Goal: Navigation & Orientation: Find specific page/section

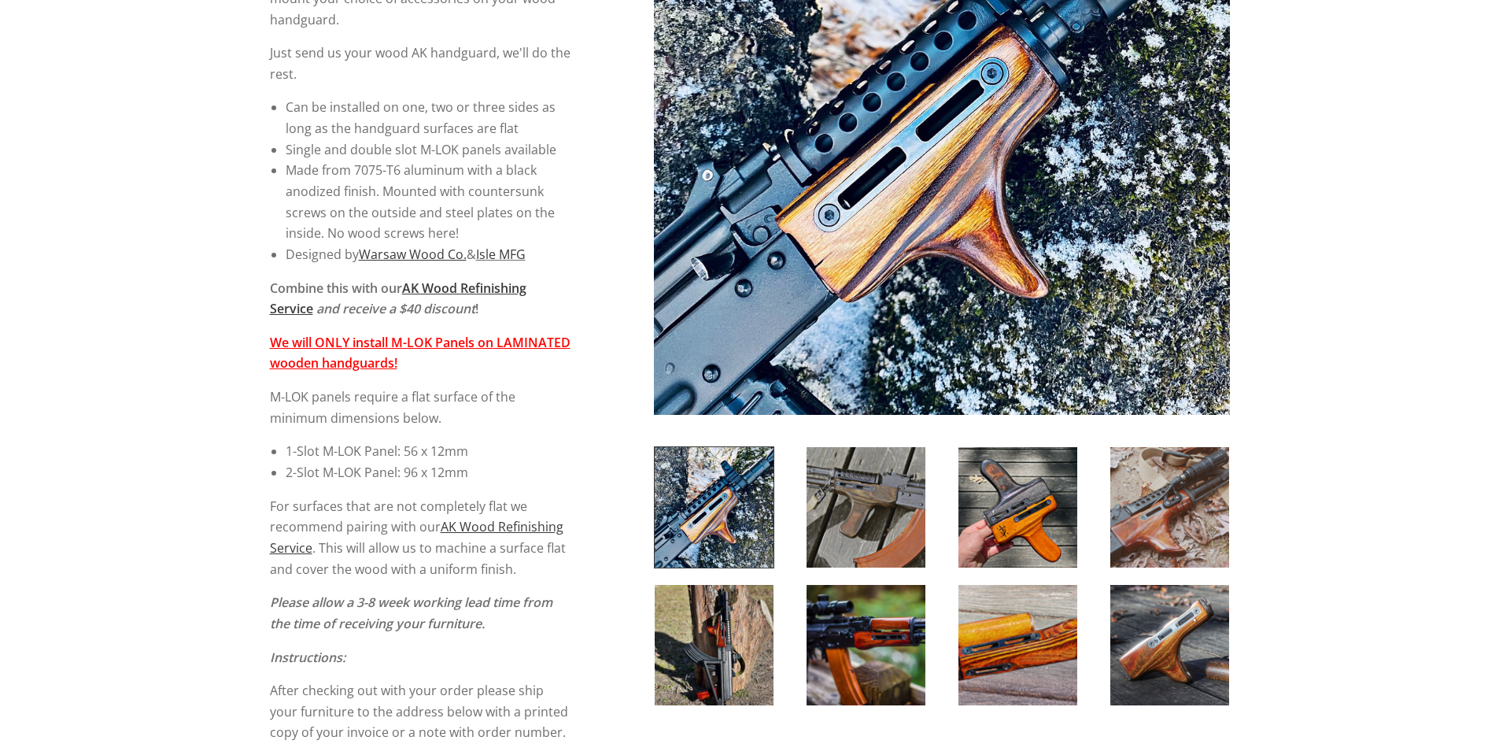
click at [873, 553] on img at bounding box center [866, 507] width 119 height 120
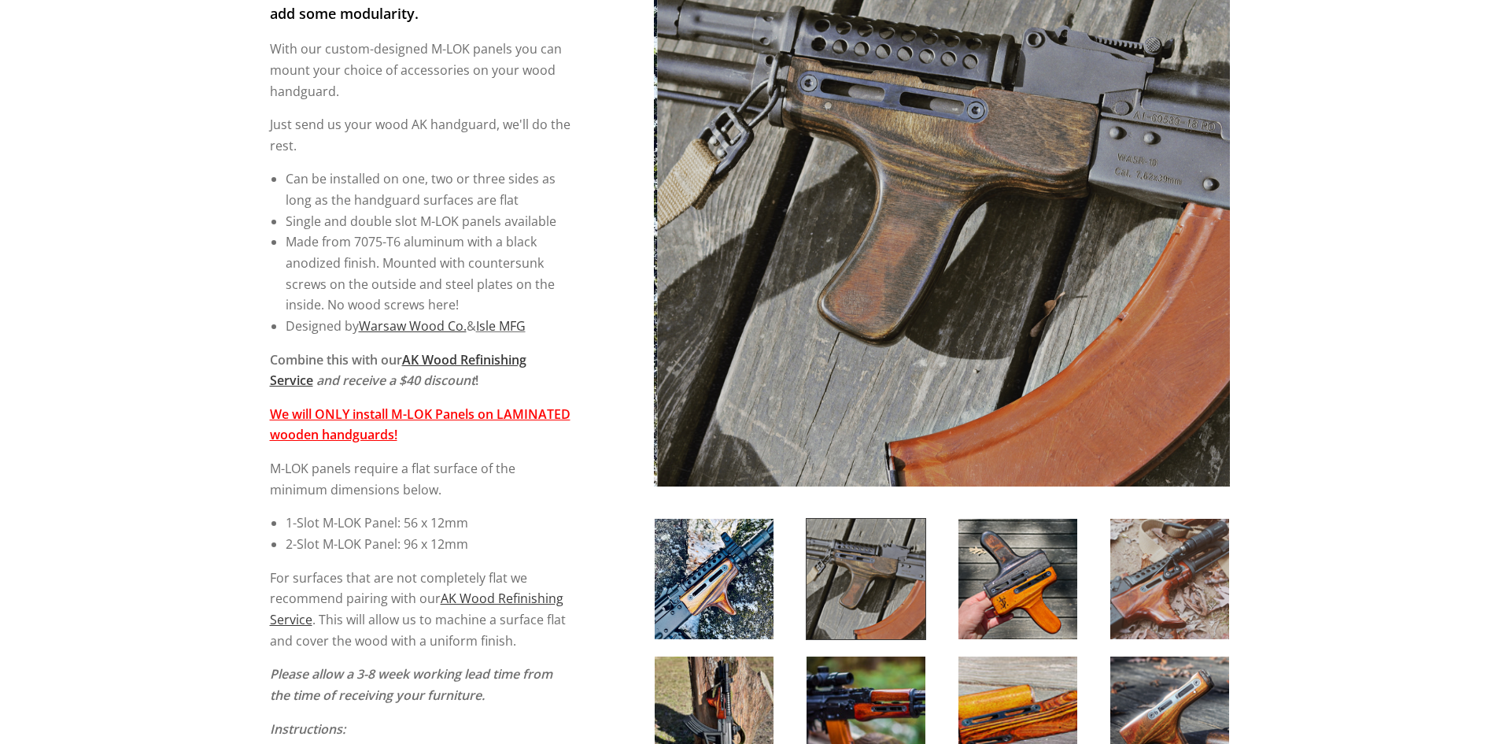
scroll to position [236, 0]
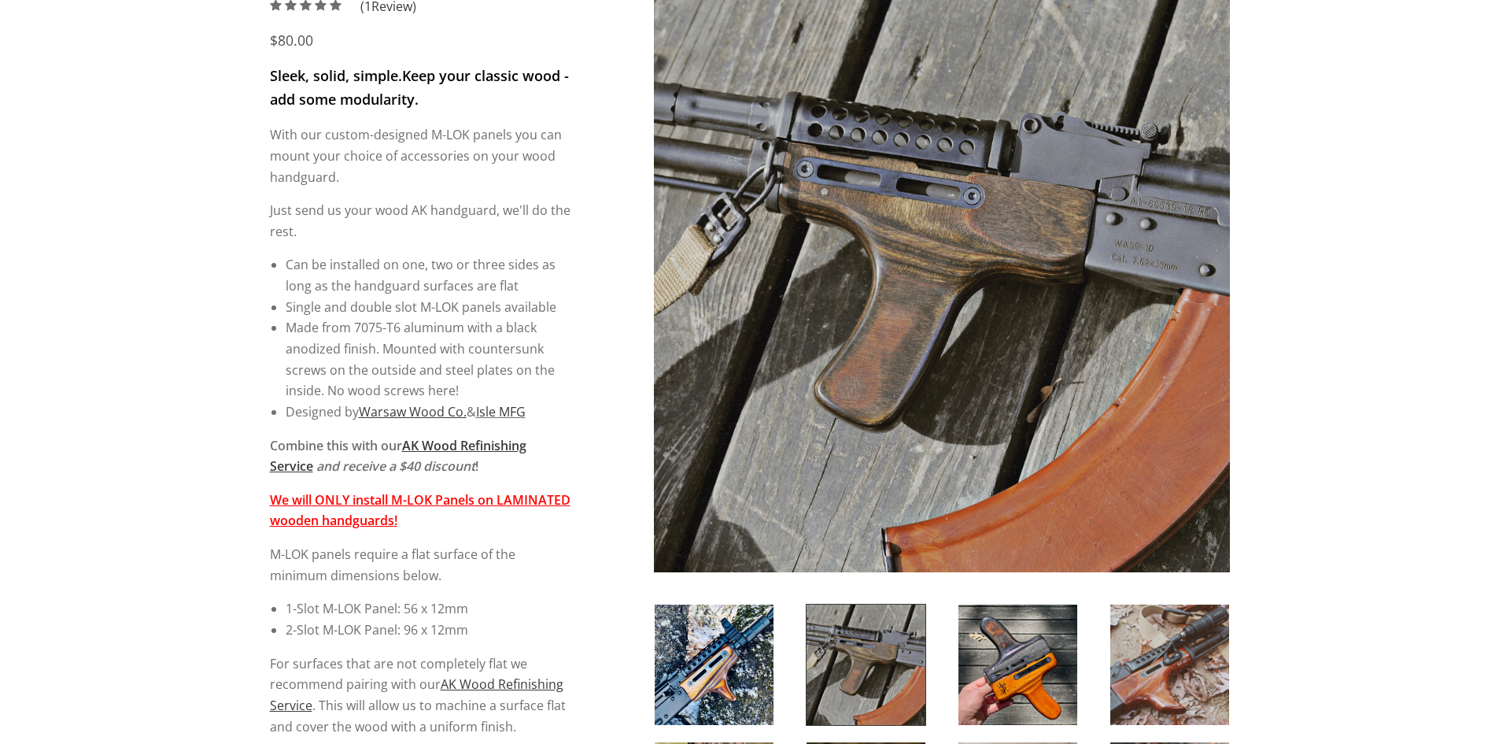
click at [1012, 647] on img at bounding box center [1018, 664] width 119 height 120
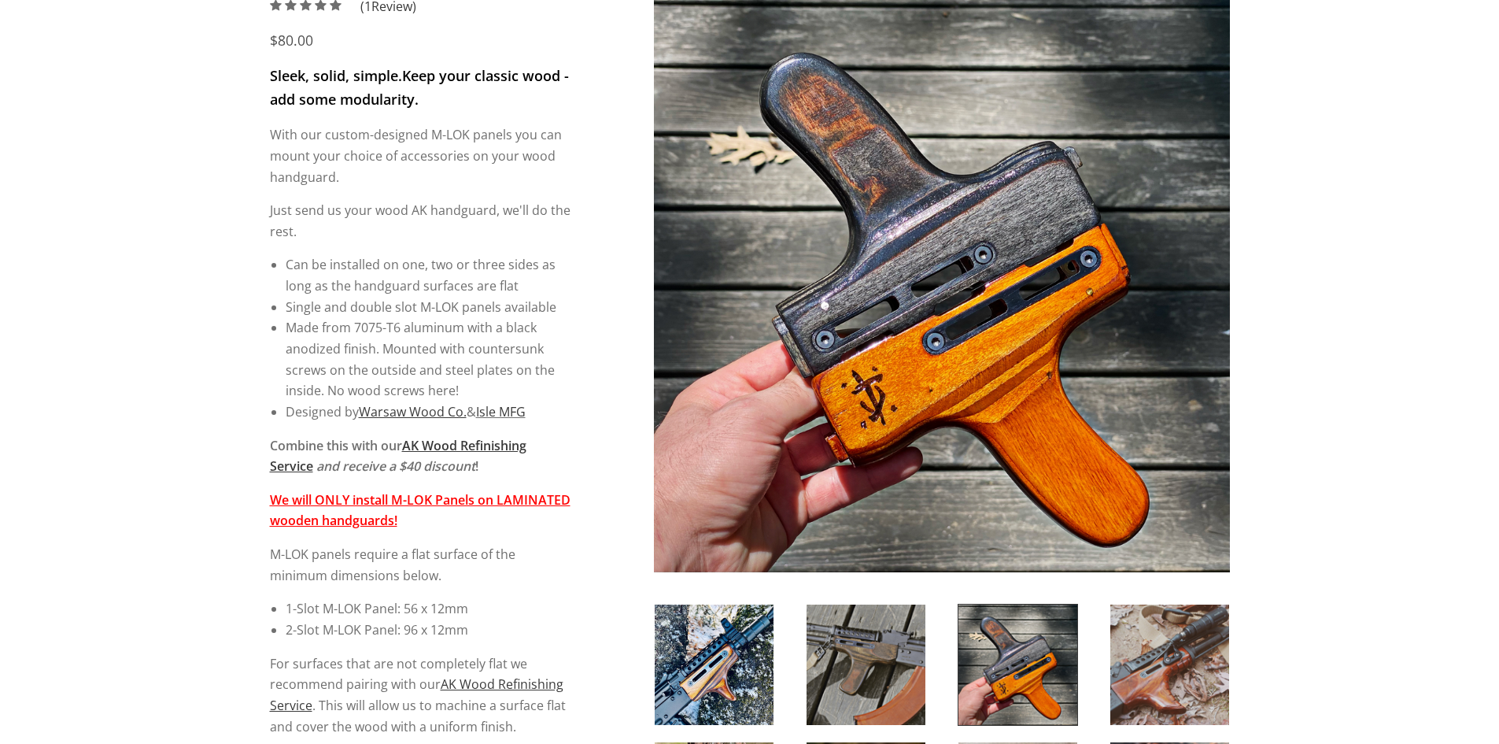
click at [1166, 659] on img at bounding box center [1170, 664] width 119 height 120
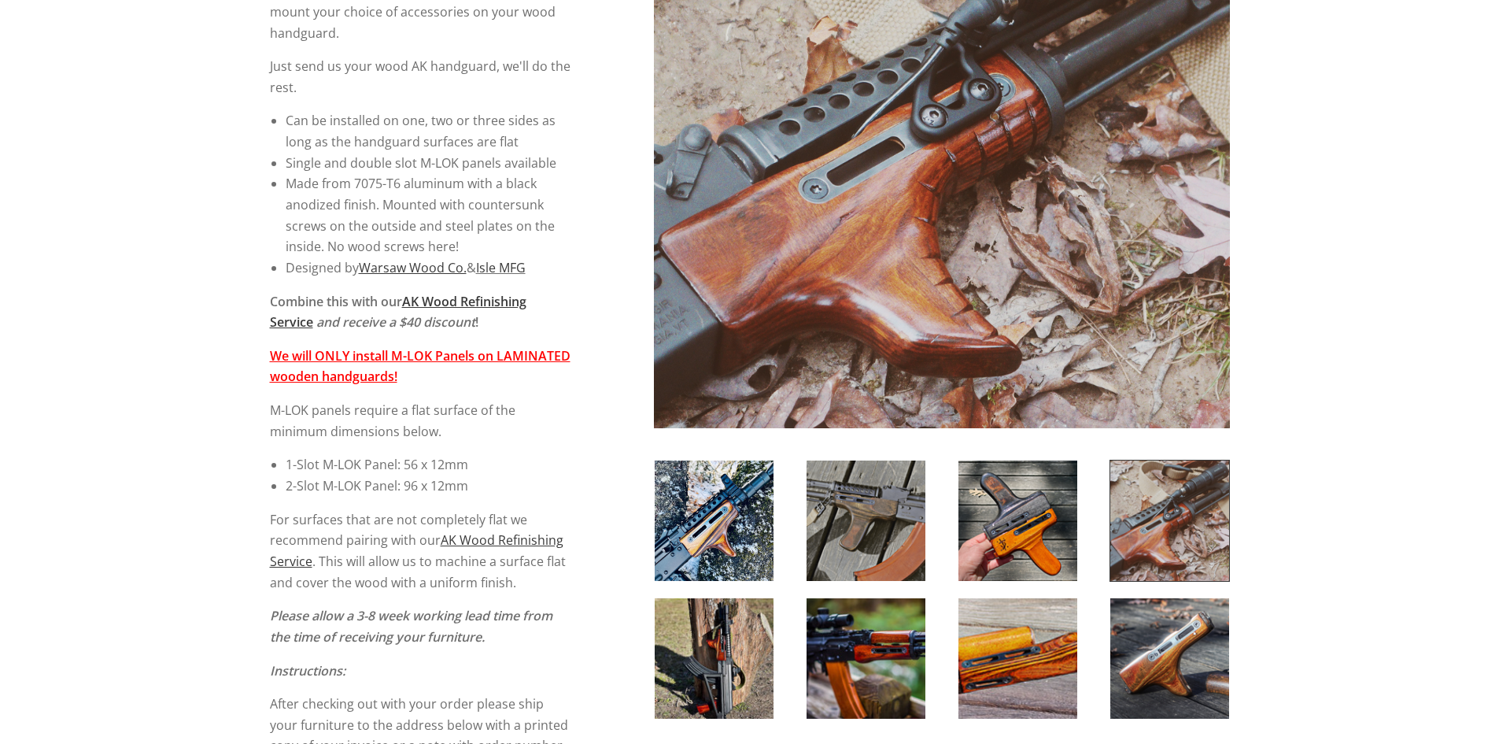
scroll to position [394, 0]
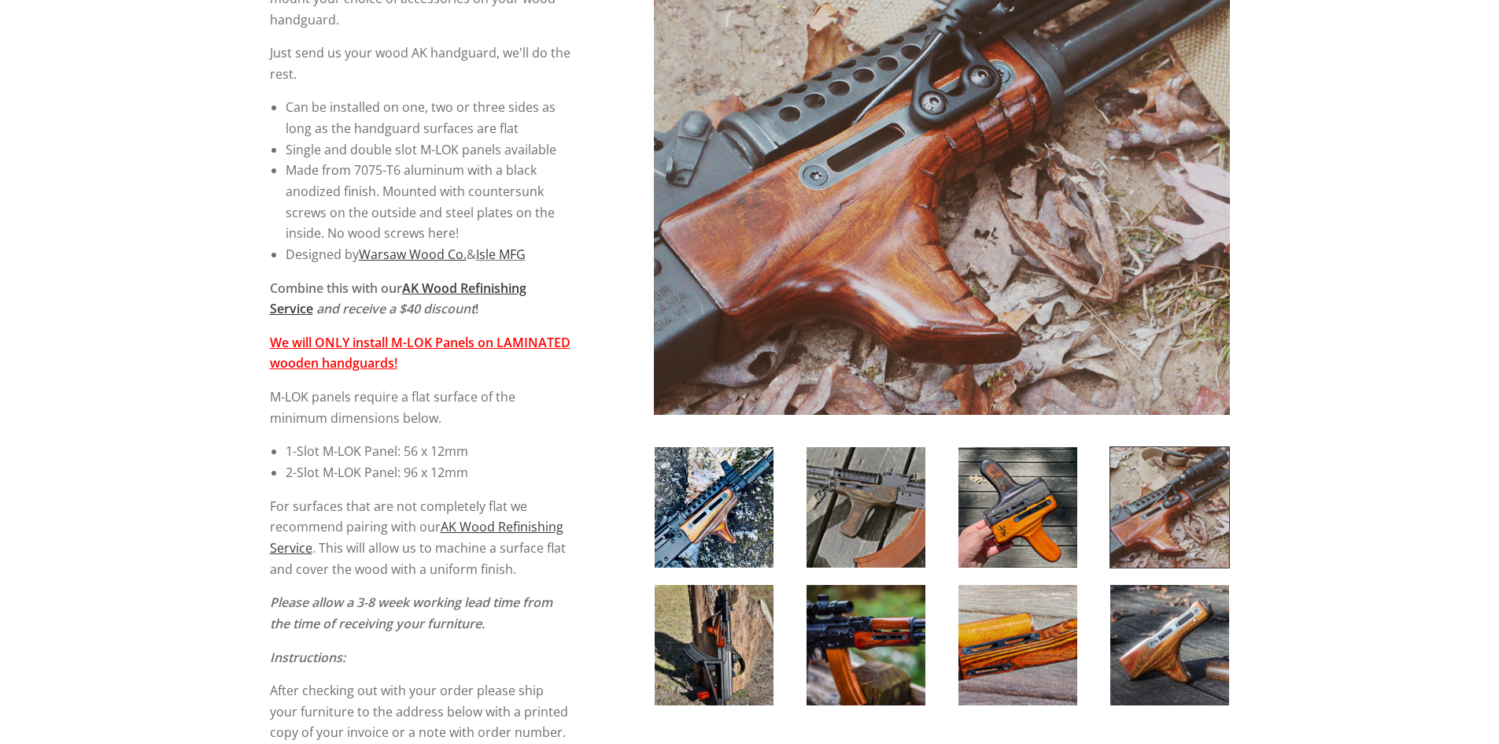
click at [802, 639] on div at bounding box center [866, 645] width 152 height 122
click at [741, 646] on img at bounding box center [714, 645] width 119 height 120
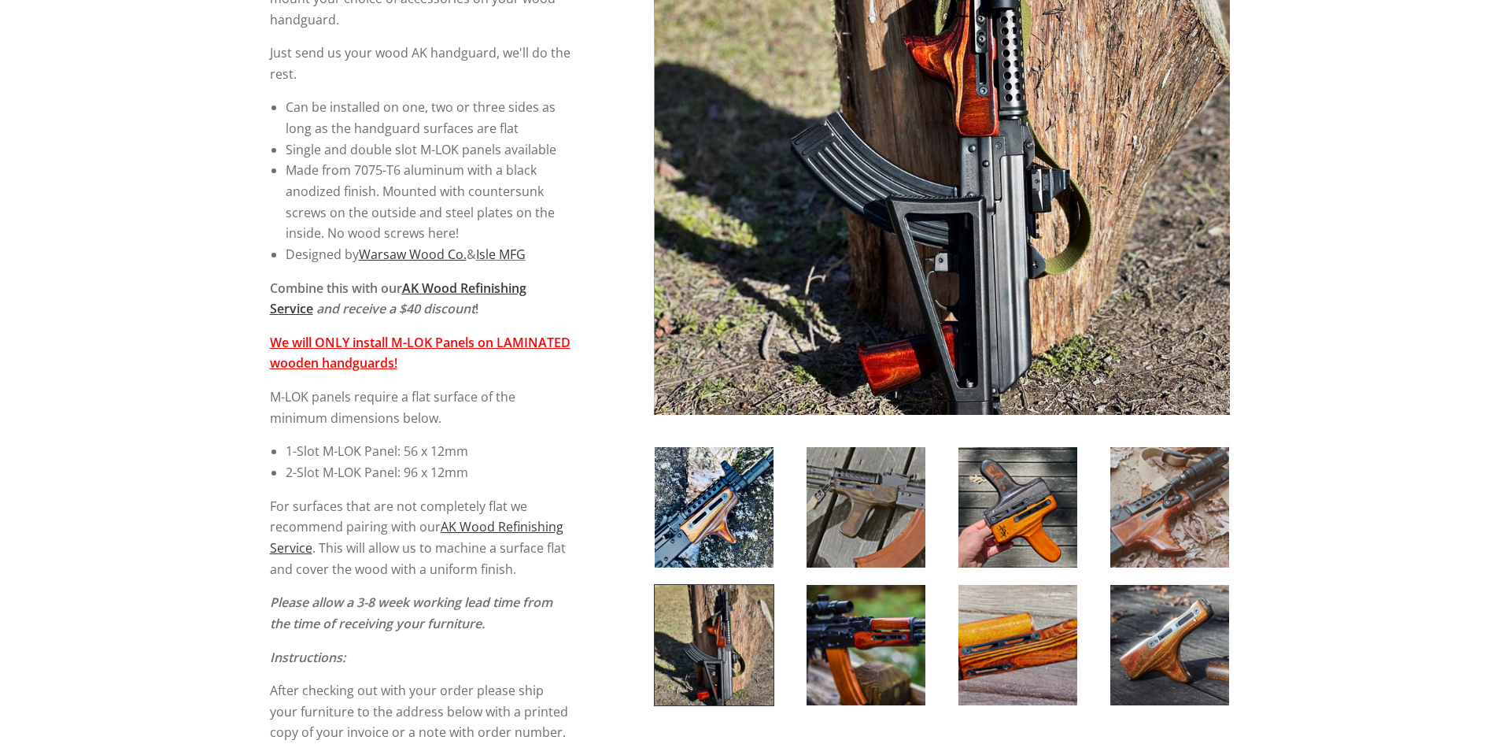
click at [848, 645] on img at bounding box center [866, 645] width 119 height 120
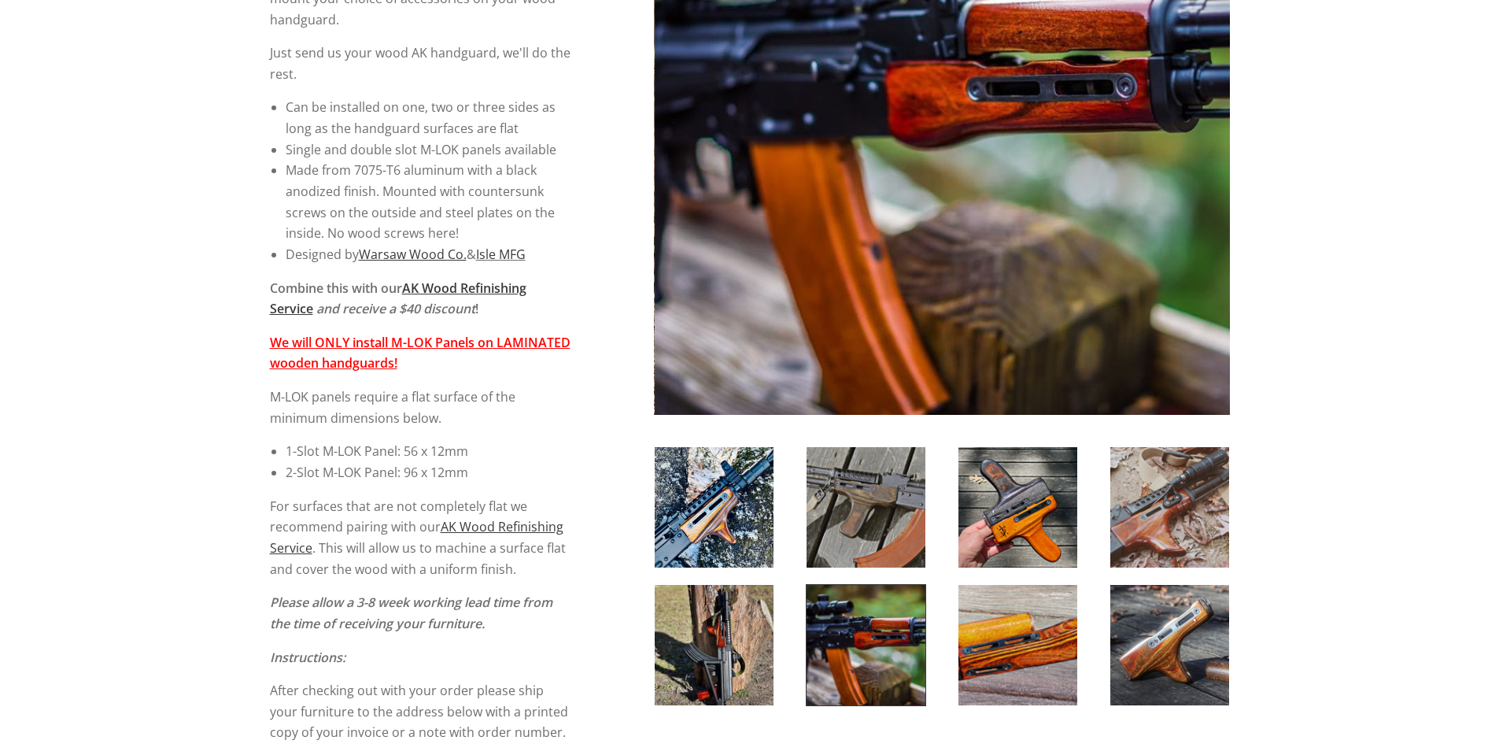
click at [1001, 641] on img at bounding box center [1018, 645] width 119 height 120
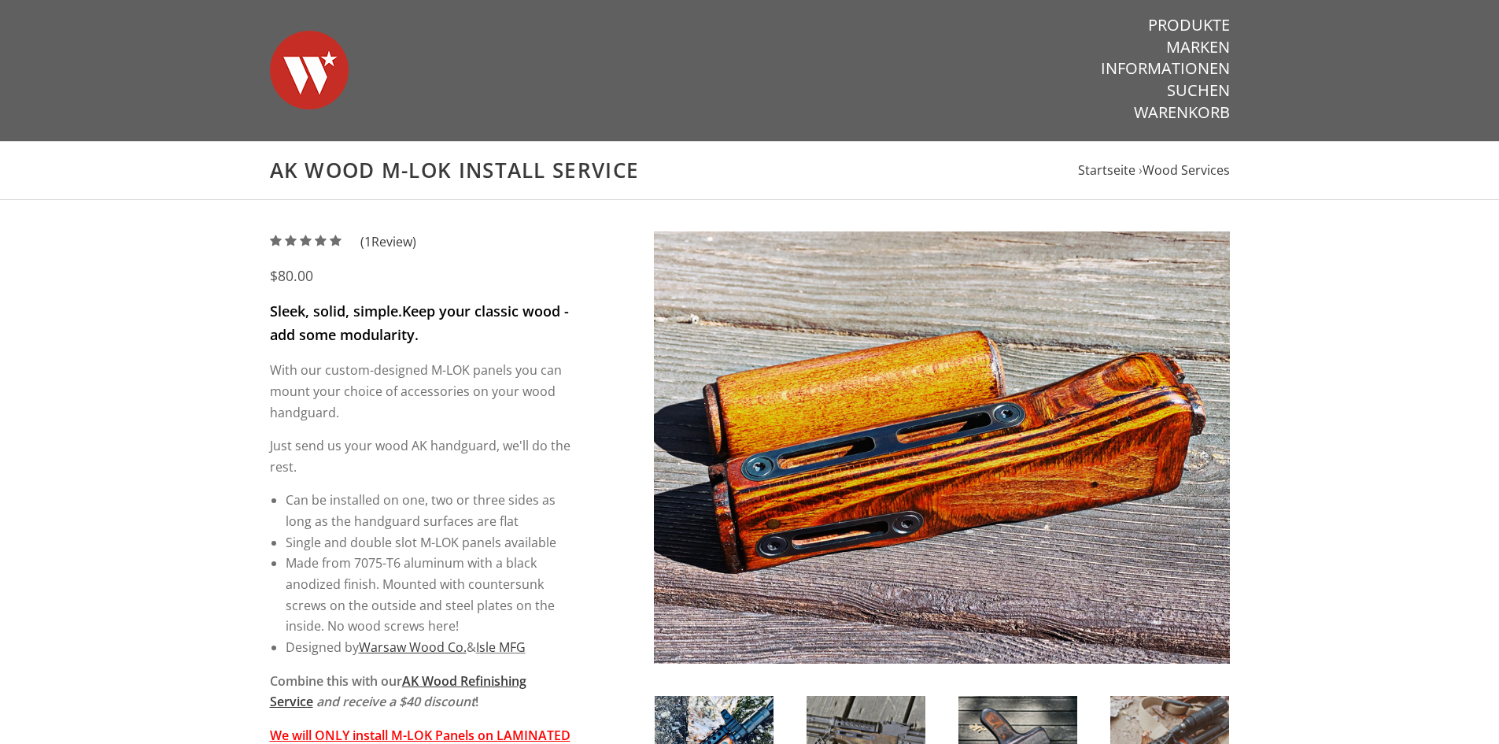
scroll to position [0, 0]
click at [311, 98] on img at bounding box center [309, 71] width 79 height 110
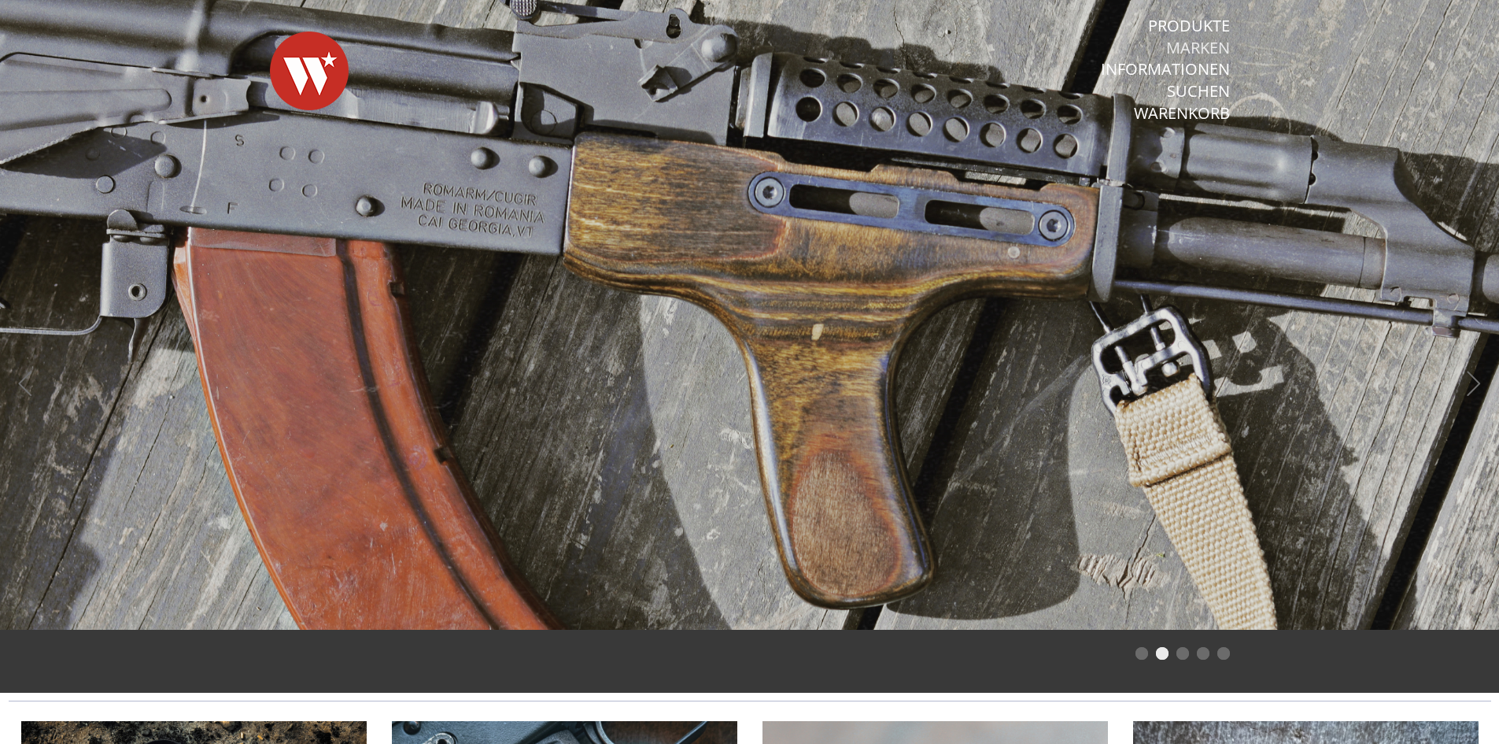
click at [1199, 45] on link "Marken" at bounding box center [1198, 48] width 64 height 20
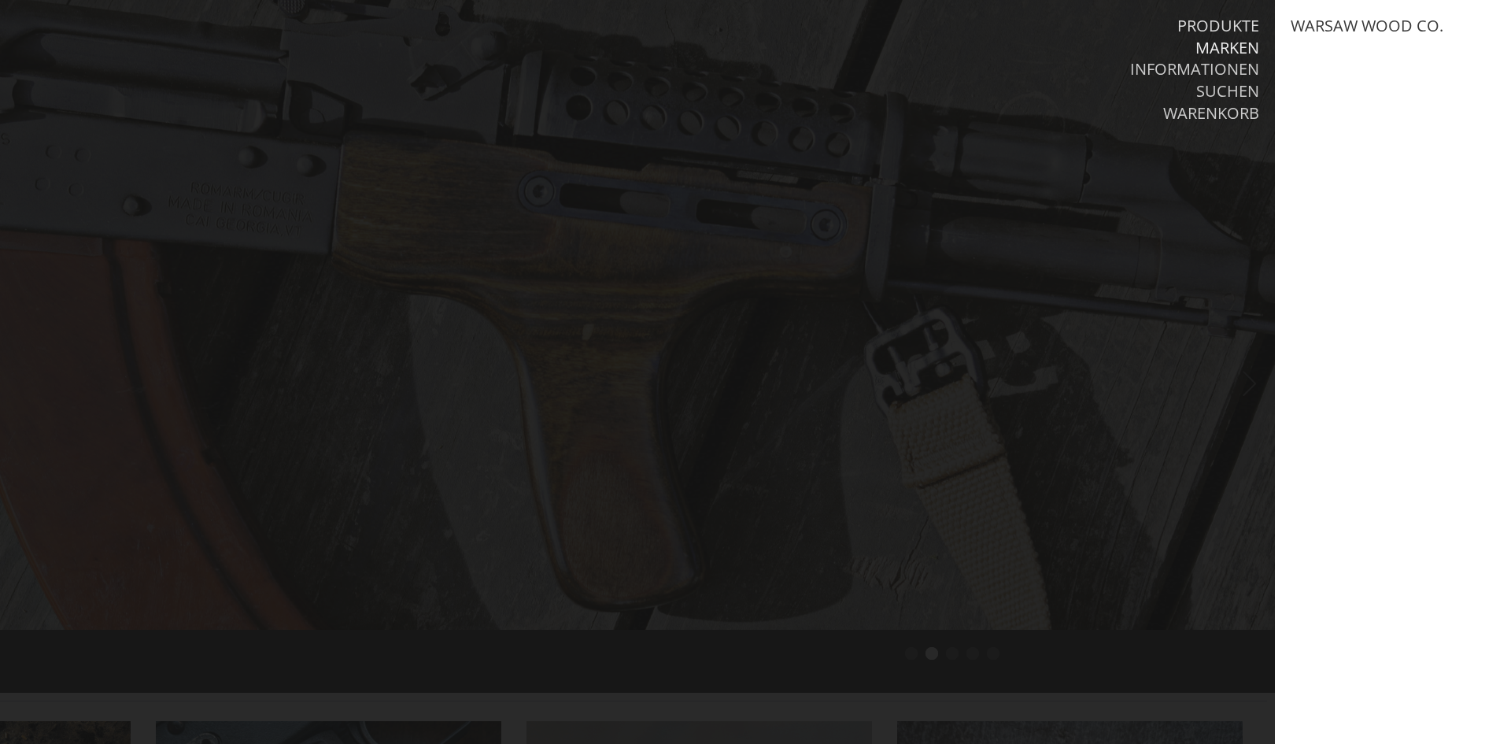
click at [1222, 24] on link "Produkte" at bounding box center [1218, 26] width 82 height 20
click at [1341, 23] on link "AK Parts" at bounding box center [1326, 26] width 70 height 20
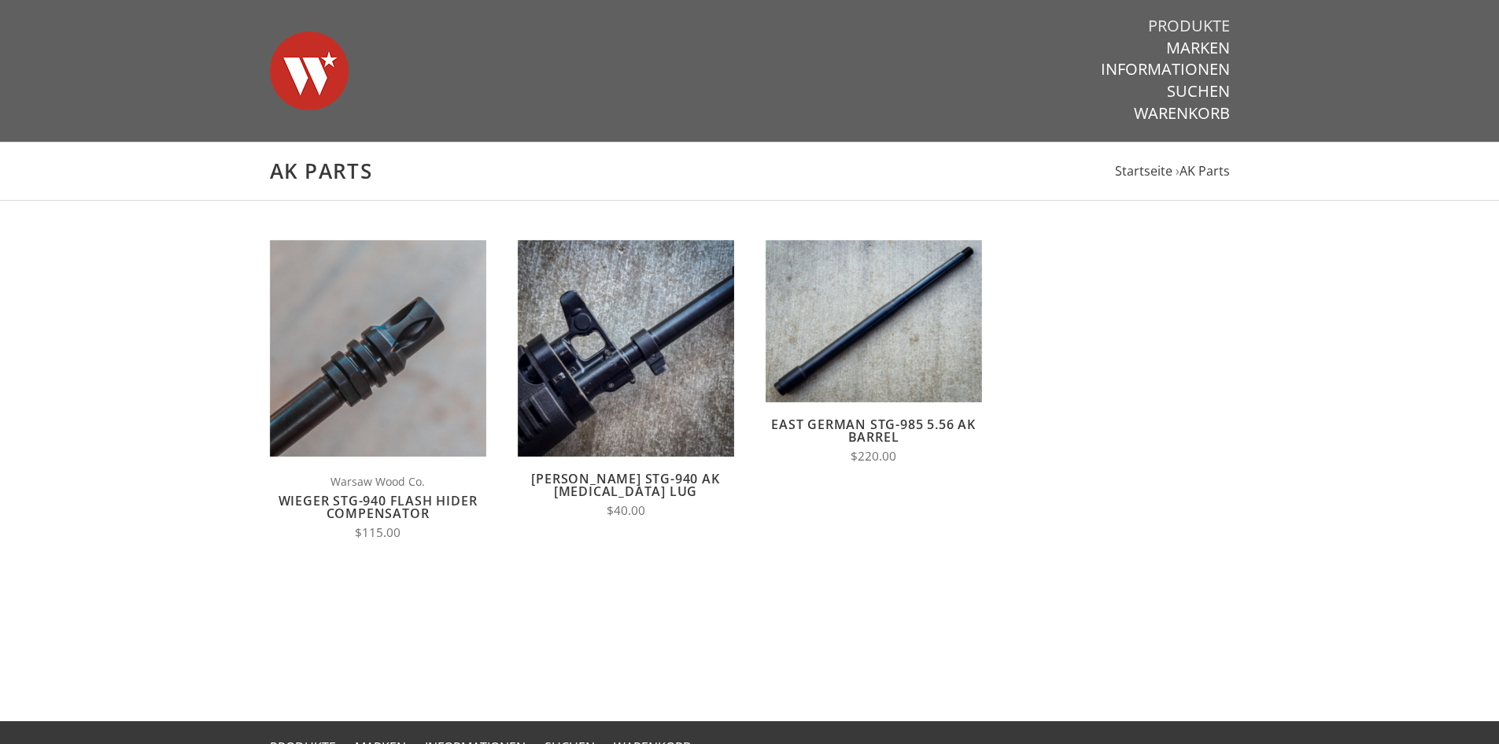
click at [1212, 17] on link "Produkte" at bounding box center [1189, 26] width 82 height 20
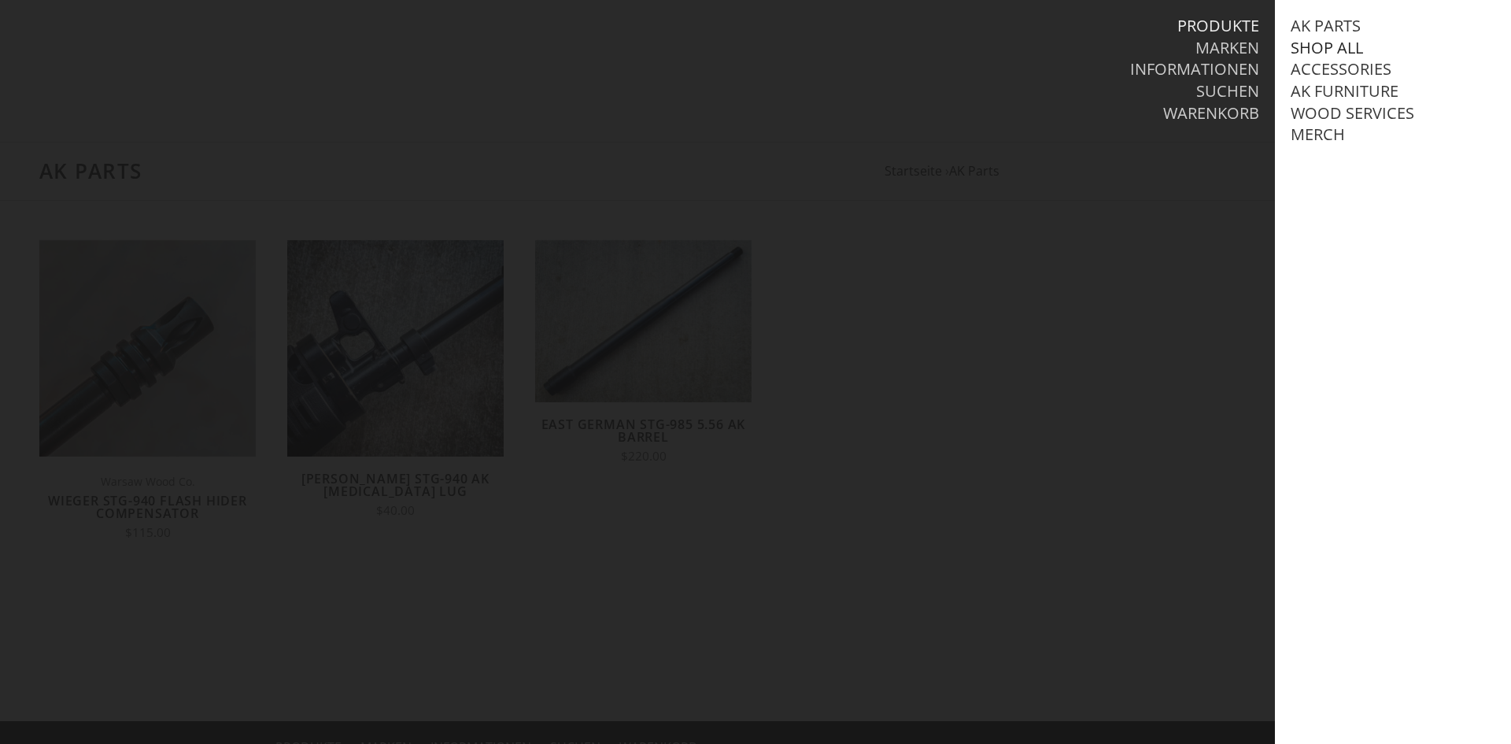
click at [1328, 43] on link "Shop All" at bounding box center [1327, 48] width 72 height 20
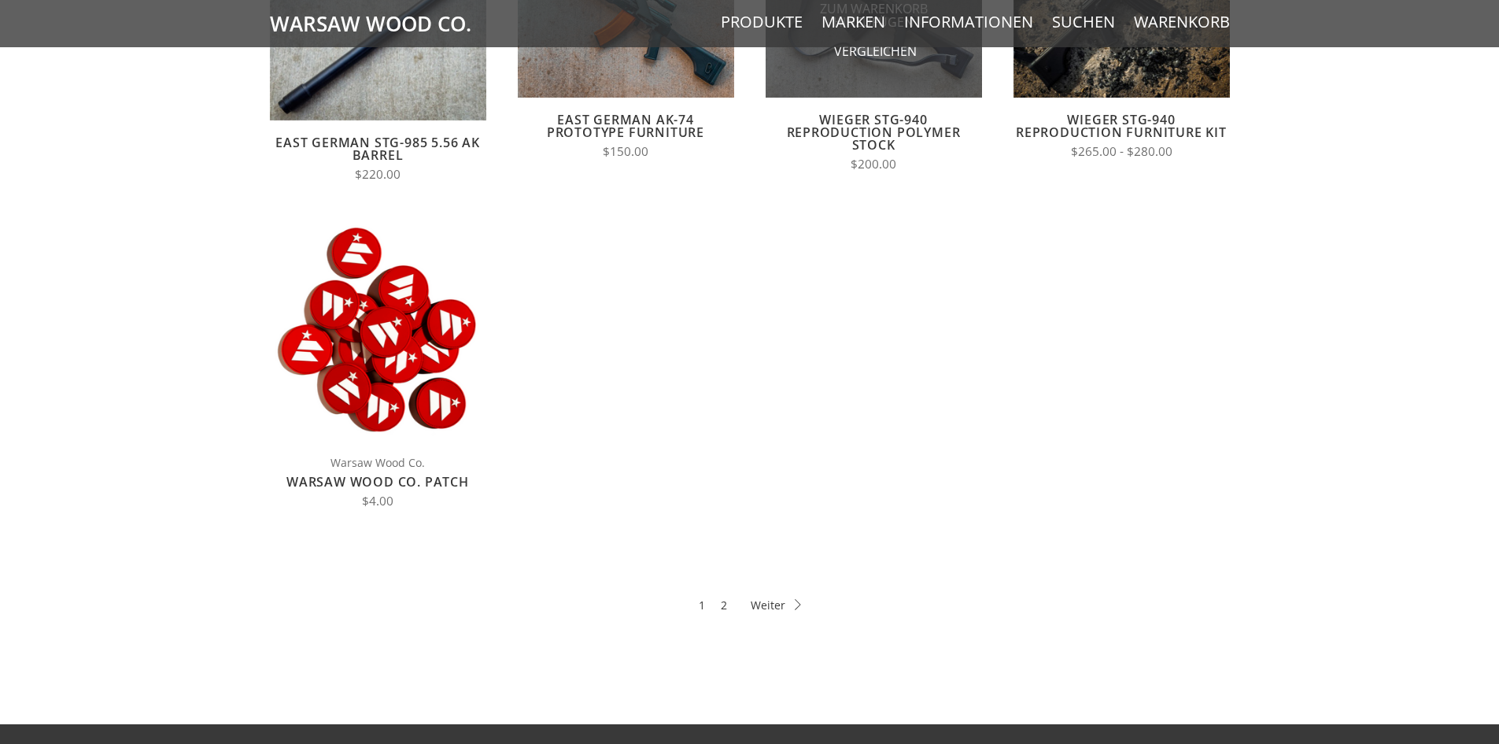
scroll to position [630, 0]
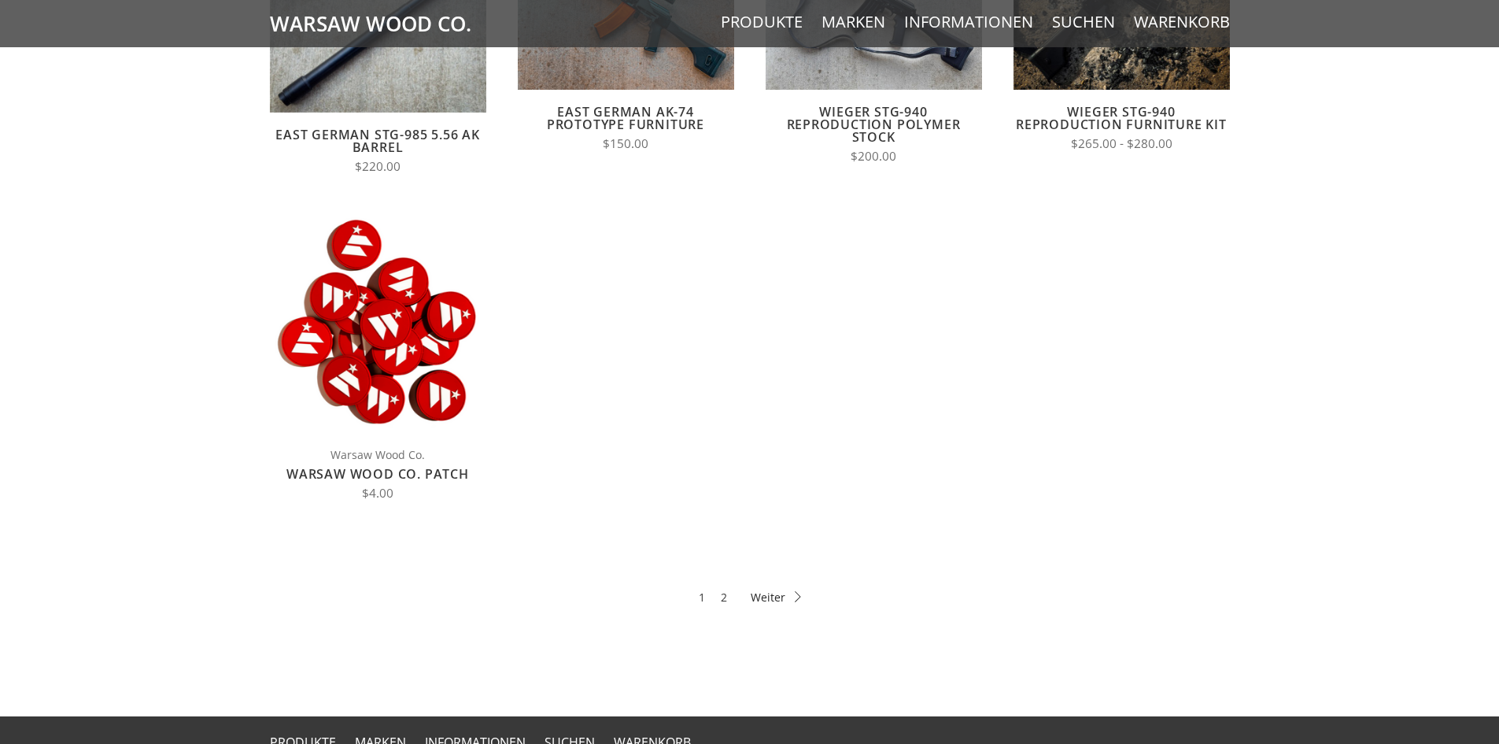
click at [769, 603] on link "Weiter" at bounding box center [776, 597] width 50 height 18
